Goal: Navigation & Orientation: Find specific page/section

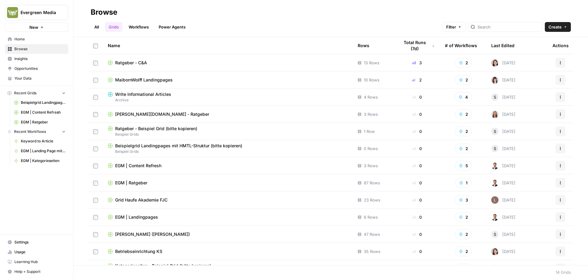
click at [30, 79] on span "Your Data" at bounding box center [39, 79] width 51 height 6
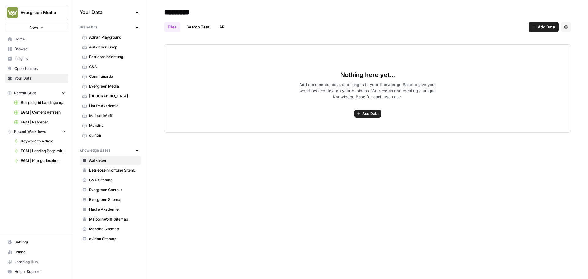
click at [104, 117] on span "MaibornWolff" at bounding box center [113, 116] width 49 height 6
